Goal: Transaction & Acquisition: Purchase product/service

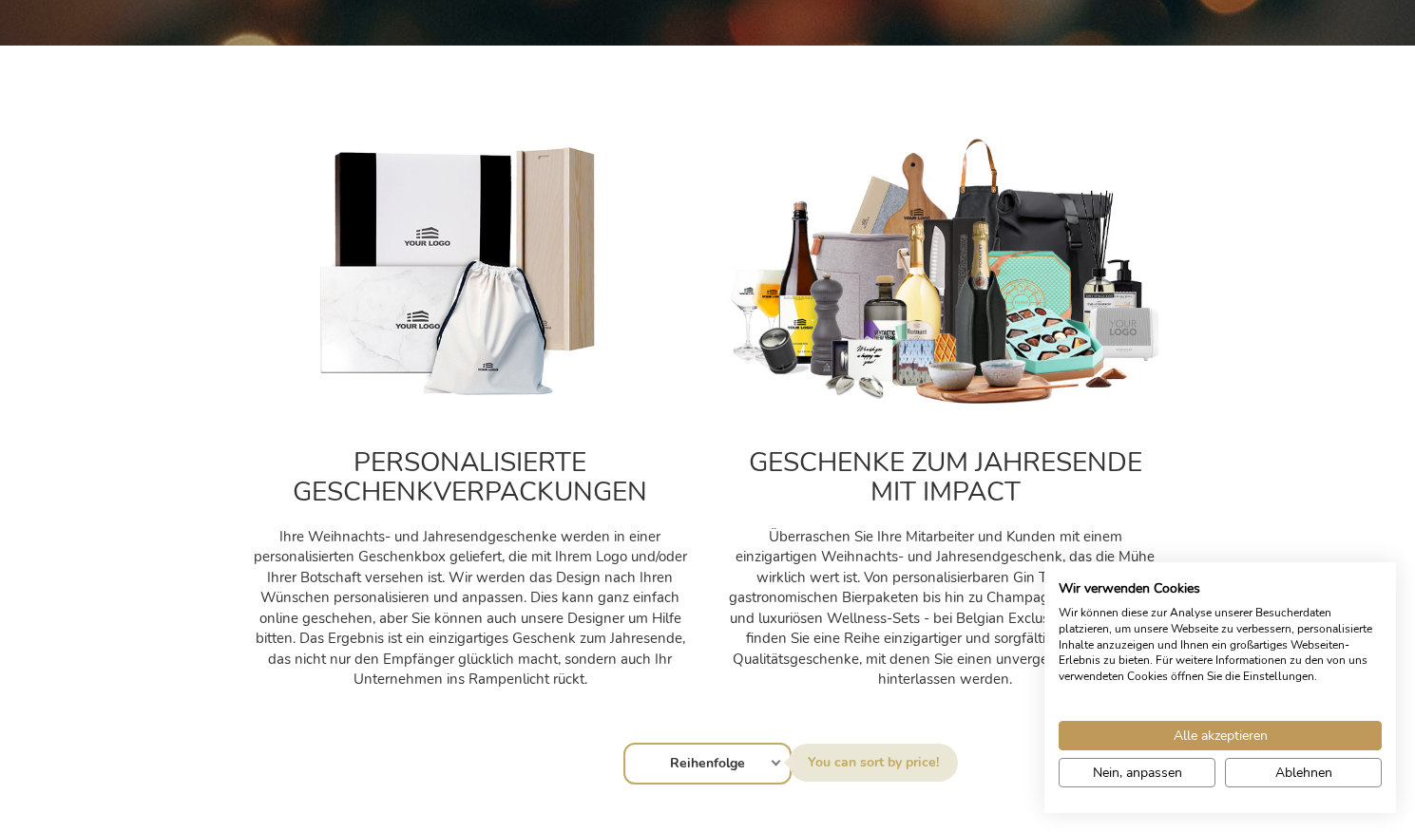
scroll to position [46, 0]
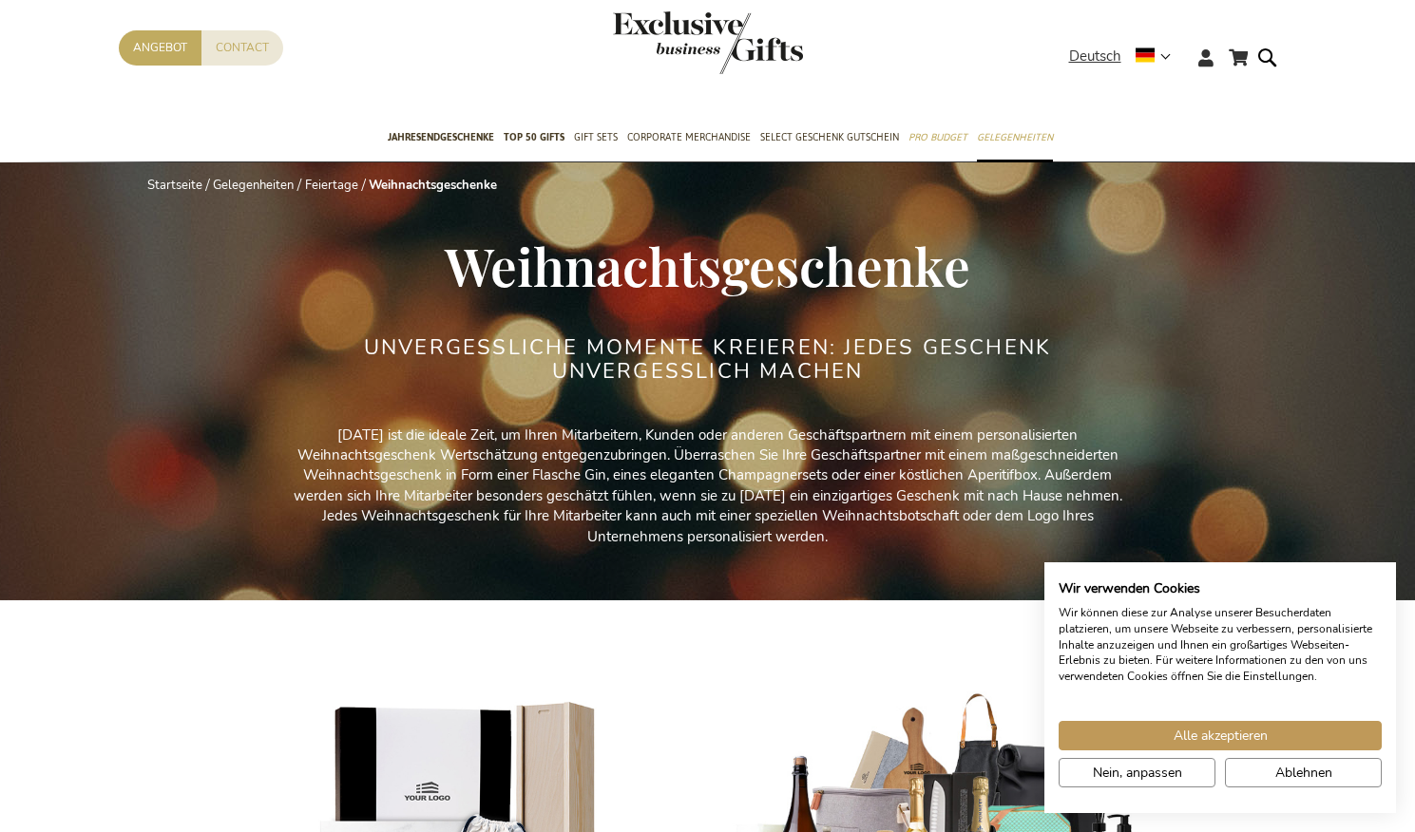
click at [147, 177] on link "Startseite" at bounding box center [174, 185] width 55 height 17
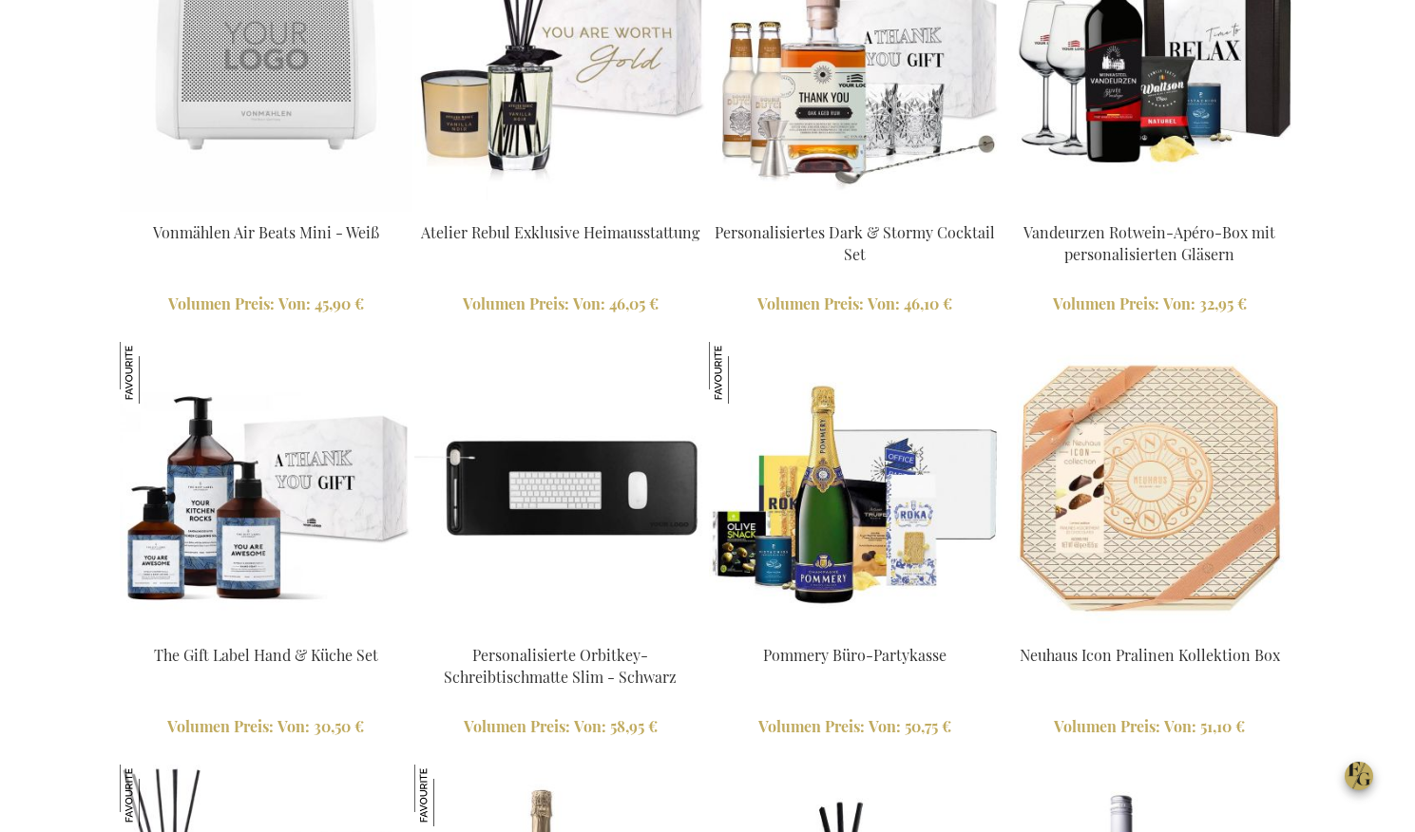
scroll to position [2042, 0]
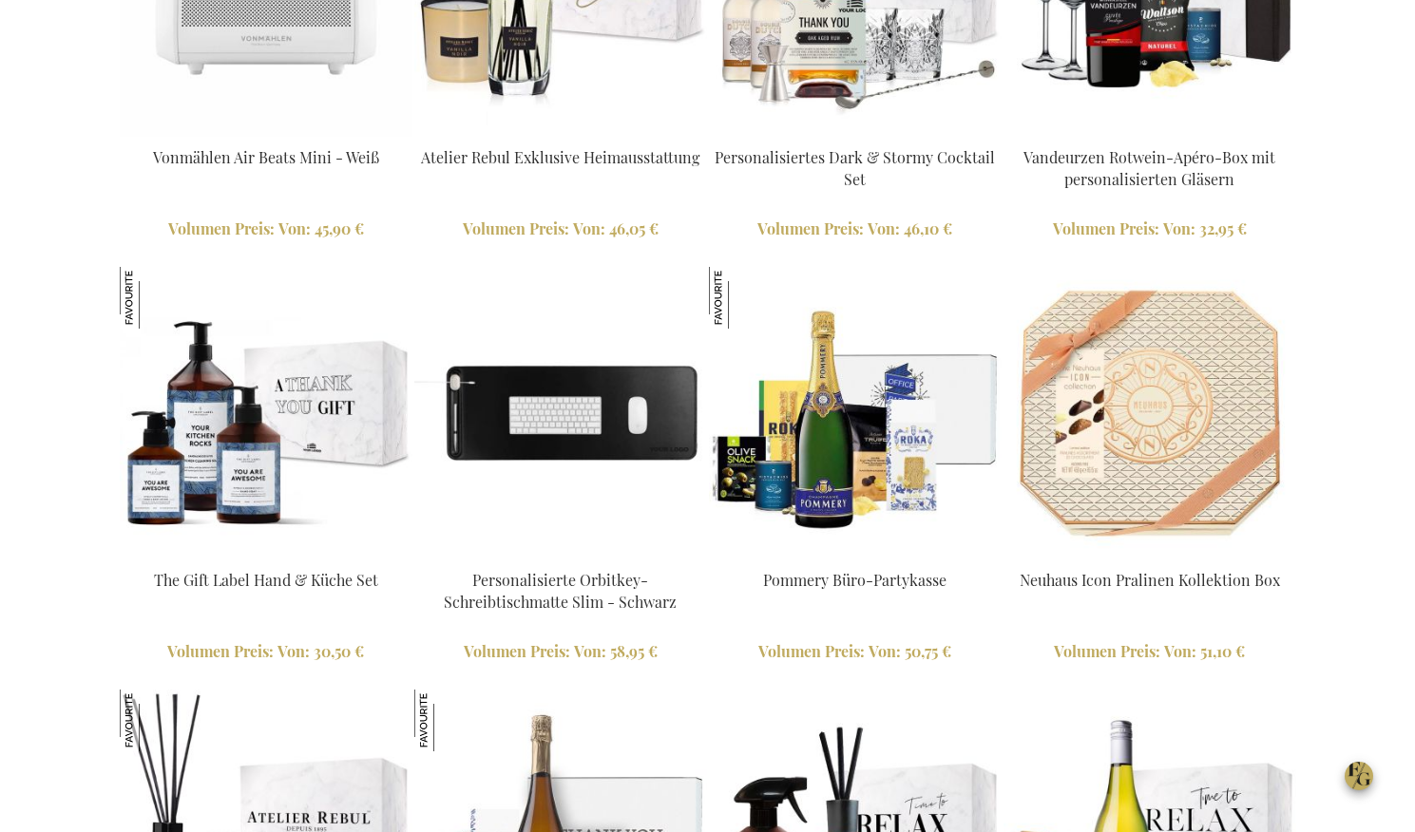
click at [1036, 267] on img at bounding box center [1150, 381] width 228 height 228
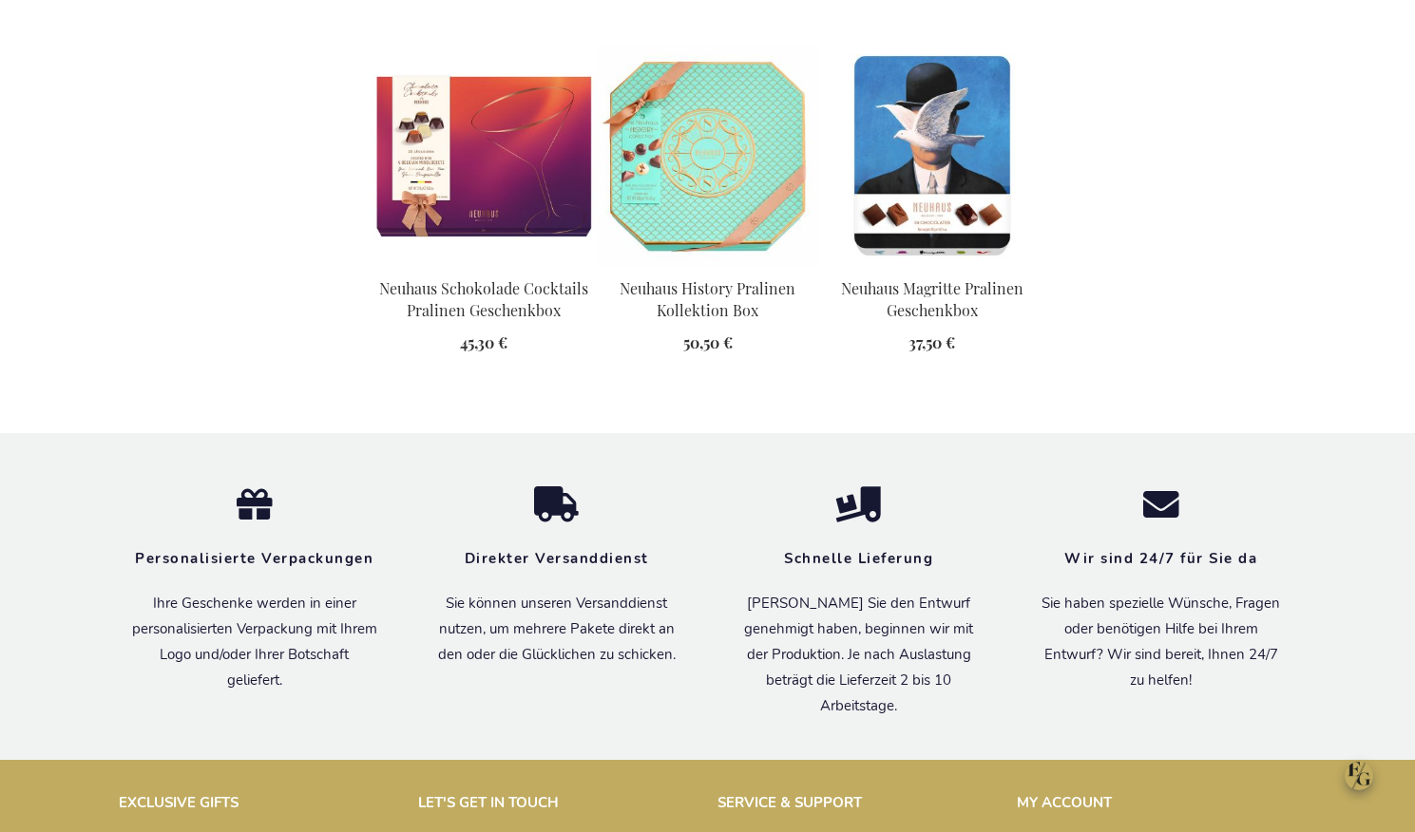
scroll to position [2207, 0]
